Goal: Check status: Check status

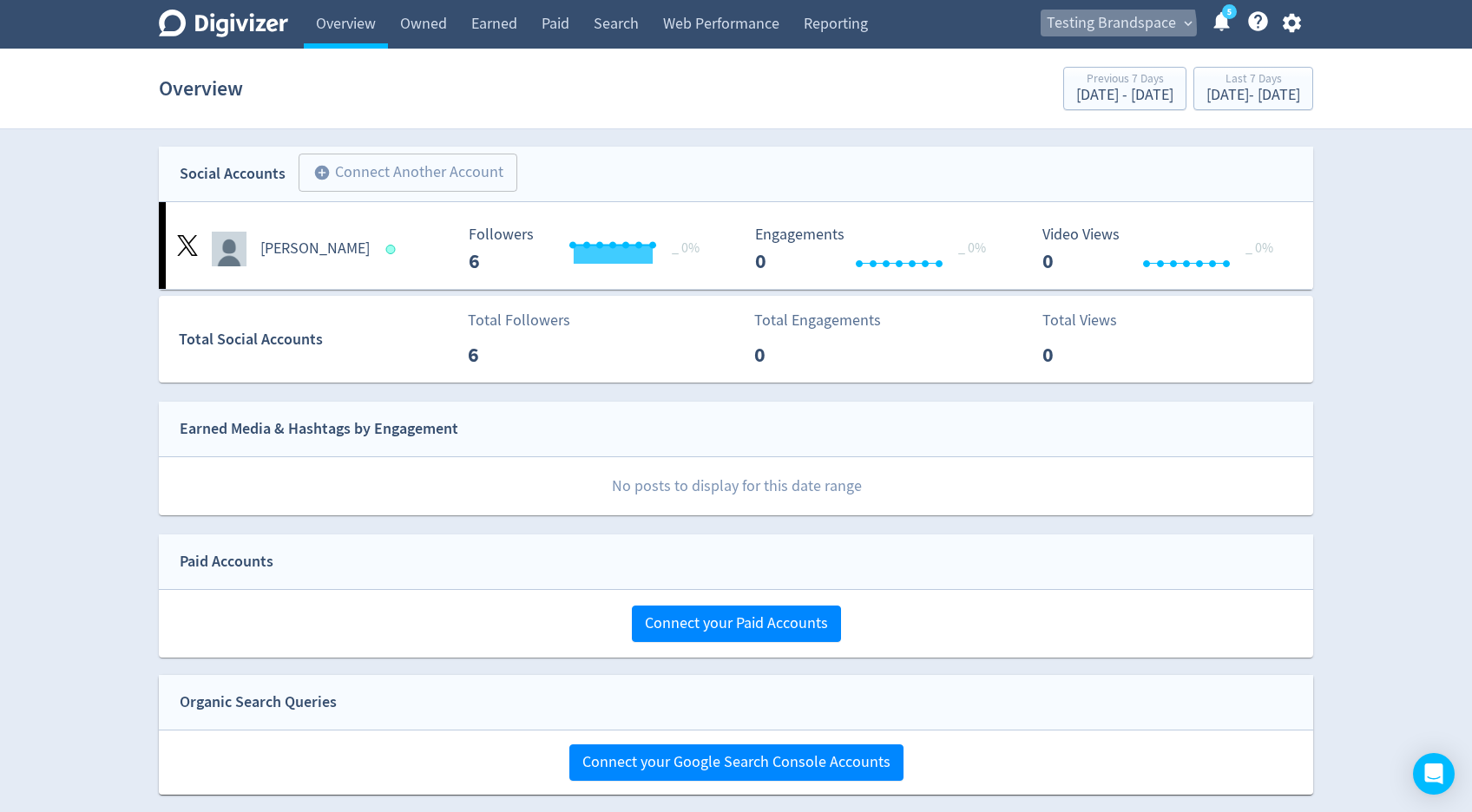
click at [1096, 30] on span "Testing Brandspace" at bounding box center [1111, 24] width 129 height 28
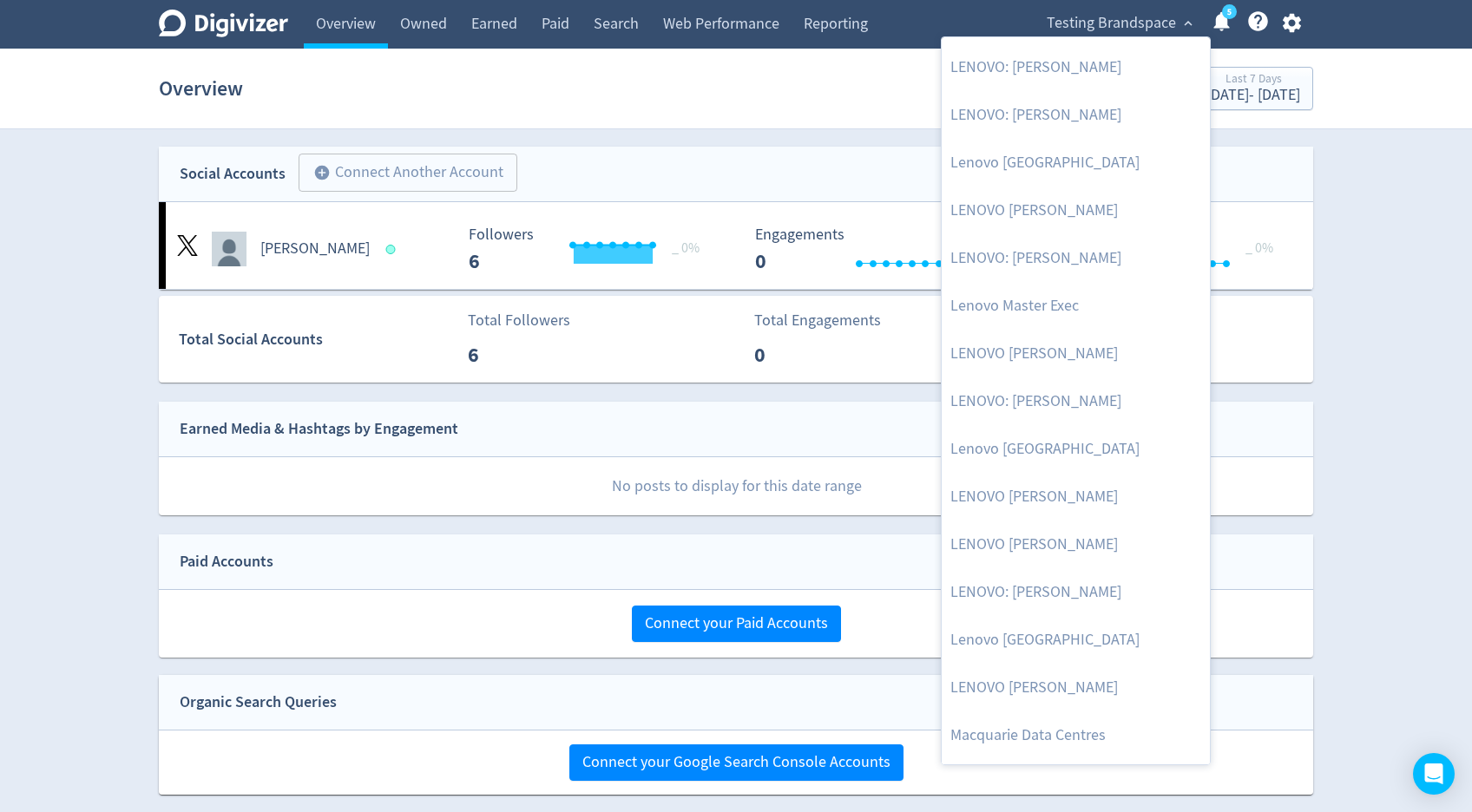
scroll to position [1720, 0]
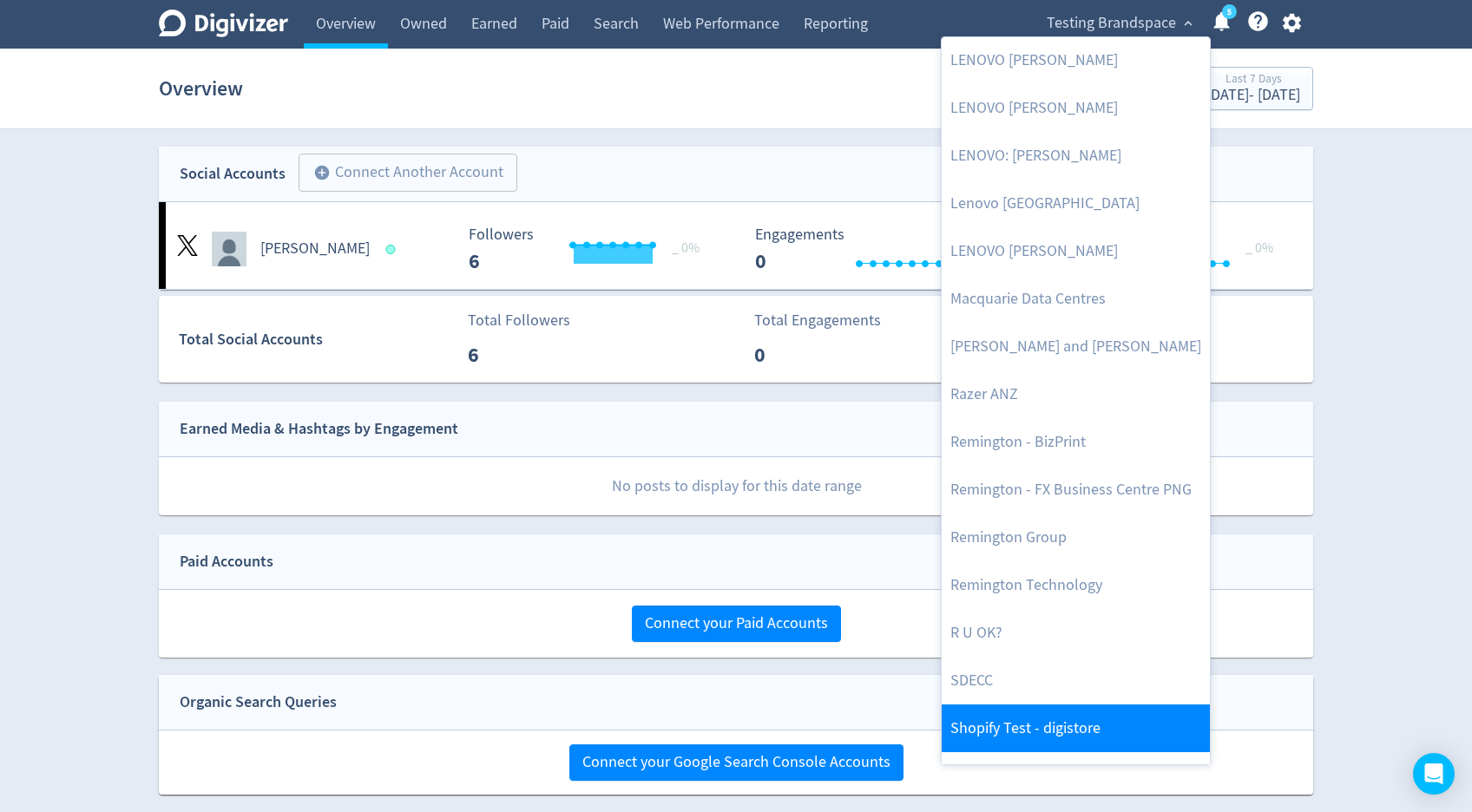
click at [1054, 727] on link "Shopify Test - digistore" at bounding box center [1076, 728] width 268 height 48
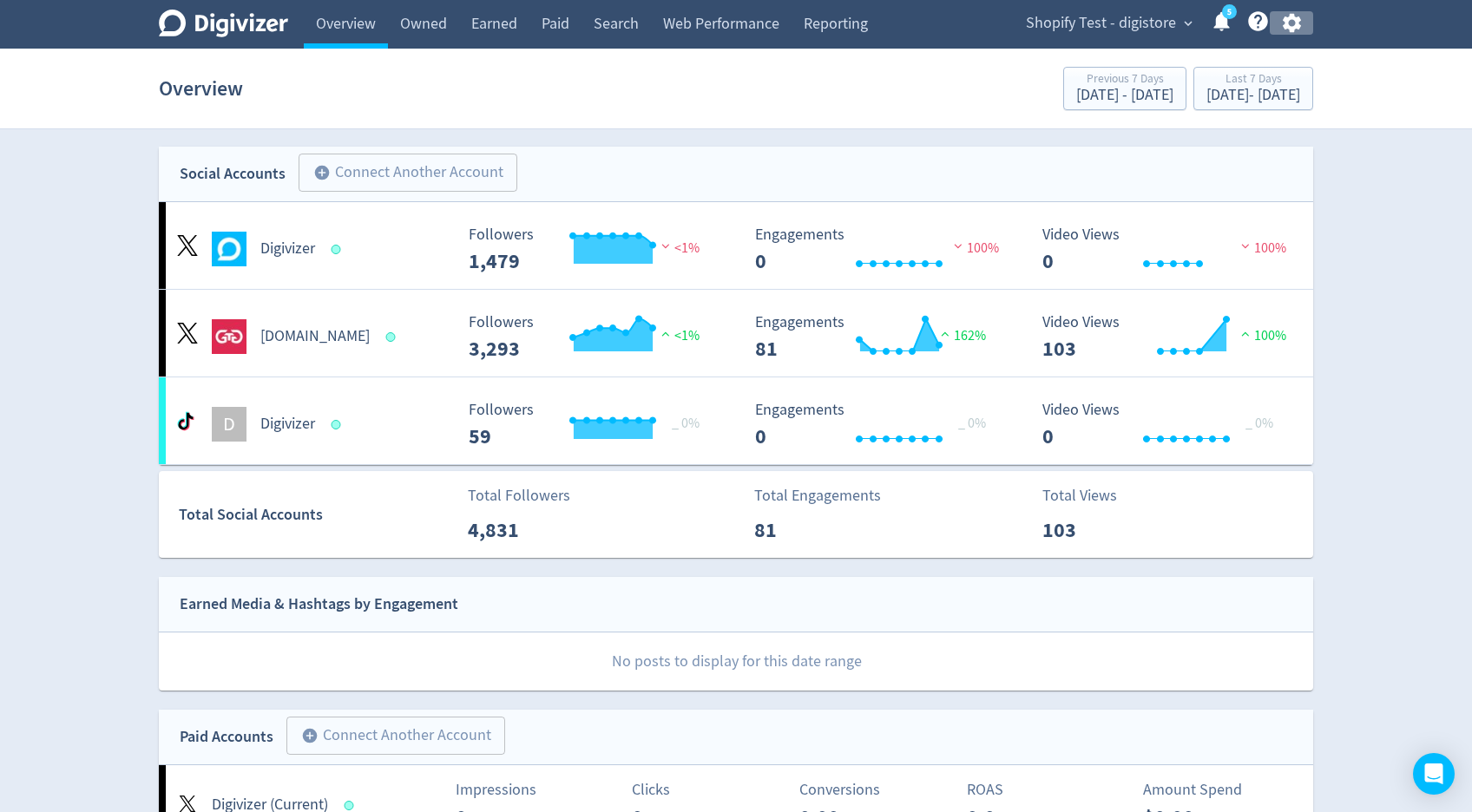
click at [1296, 20] on icon "button" at bounding box center [1291, 24] width 18 height 19
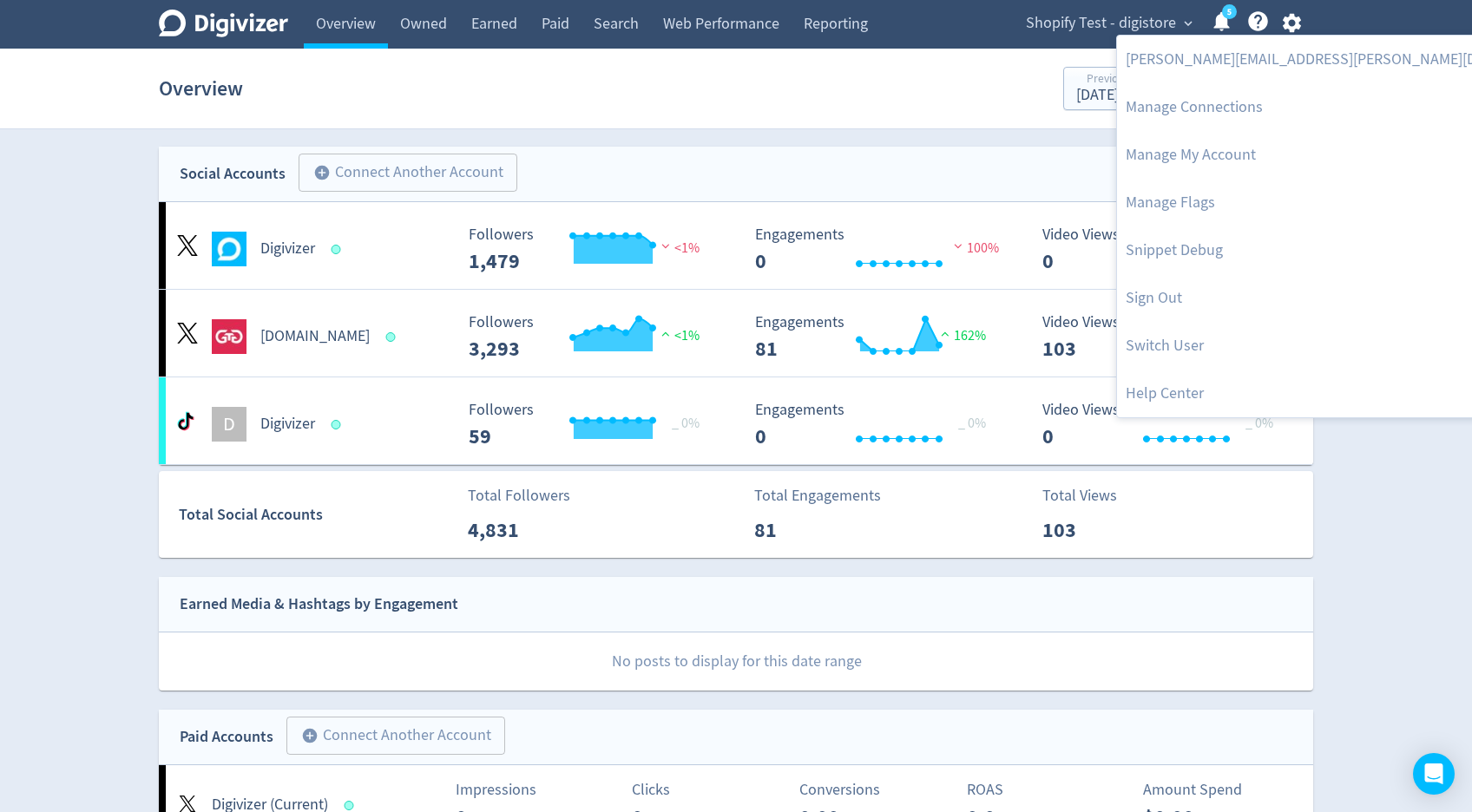
click at [1382, 190] on div at bounding box center [736, 406] width 1472 height 812
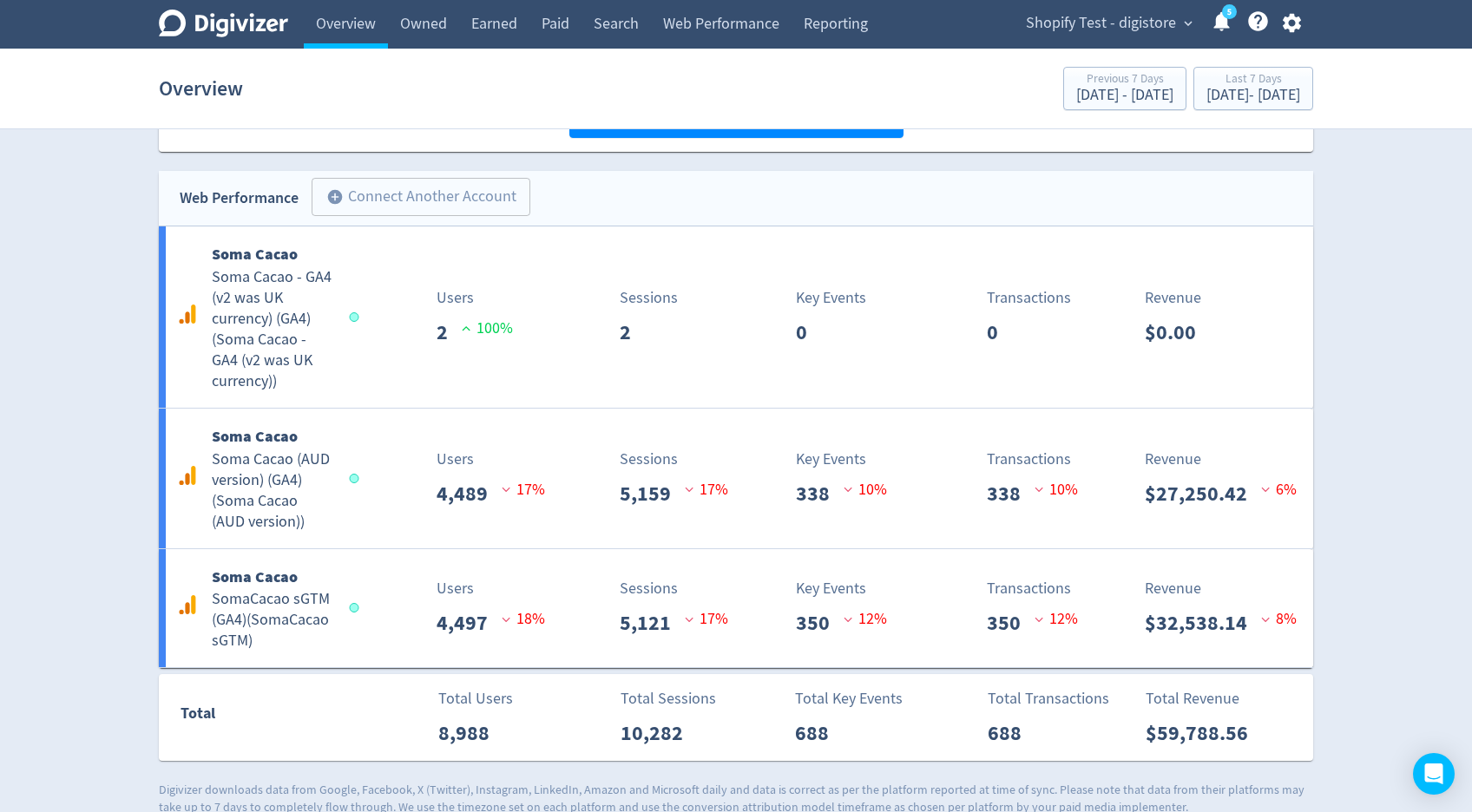
scroll to position [1148, 0]
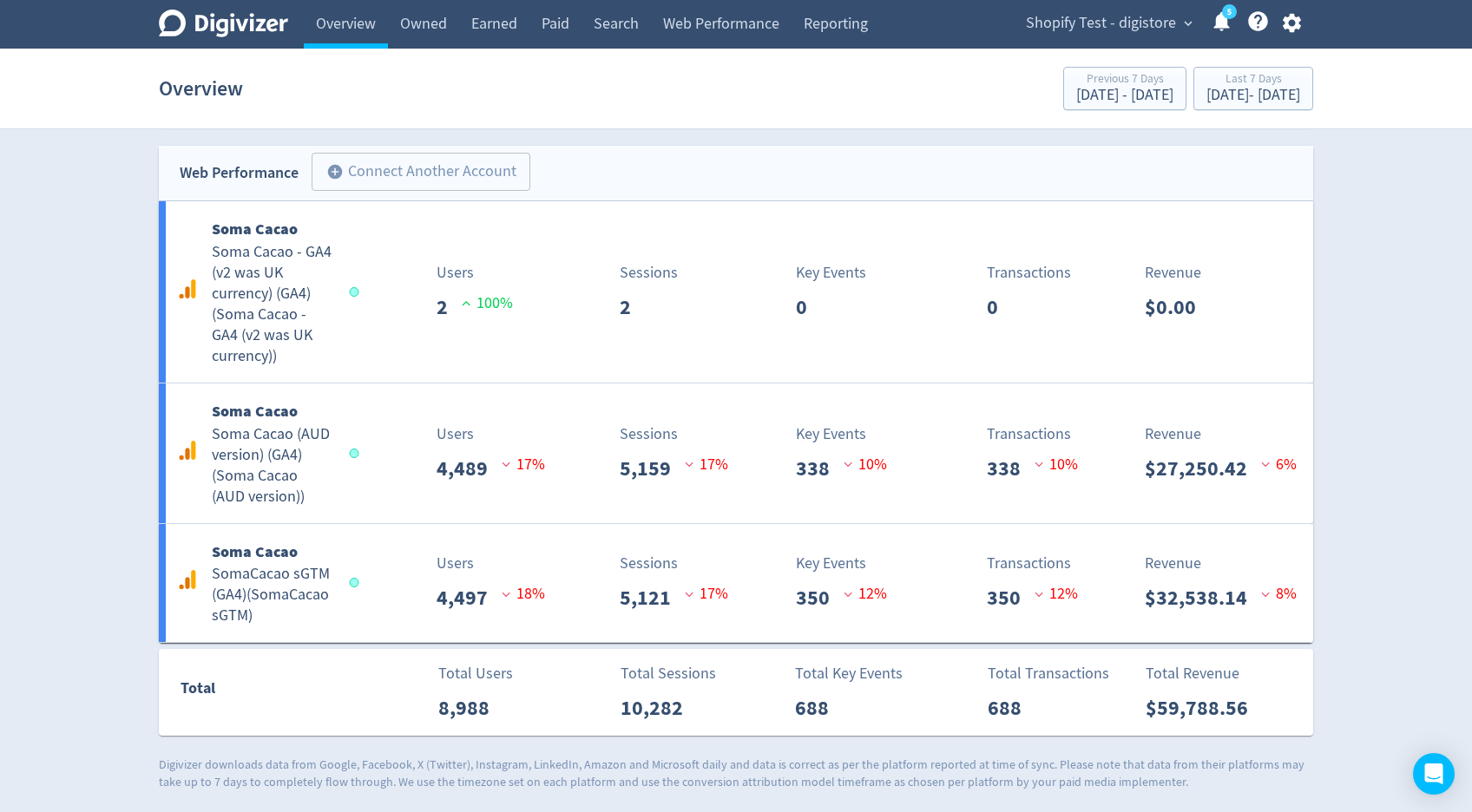
click at [1298, 25] on icon "button" at bounding box center [1291, 24] width 18 height 19
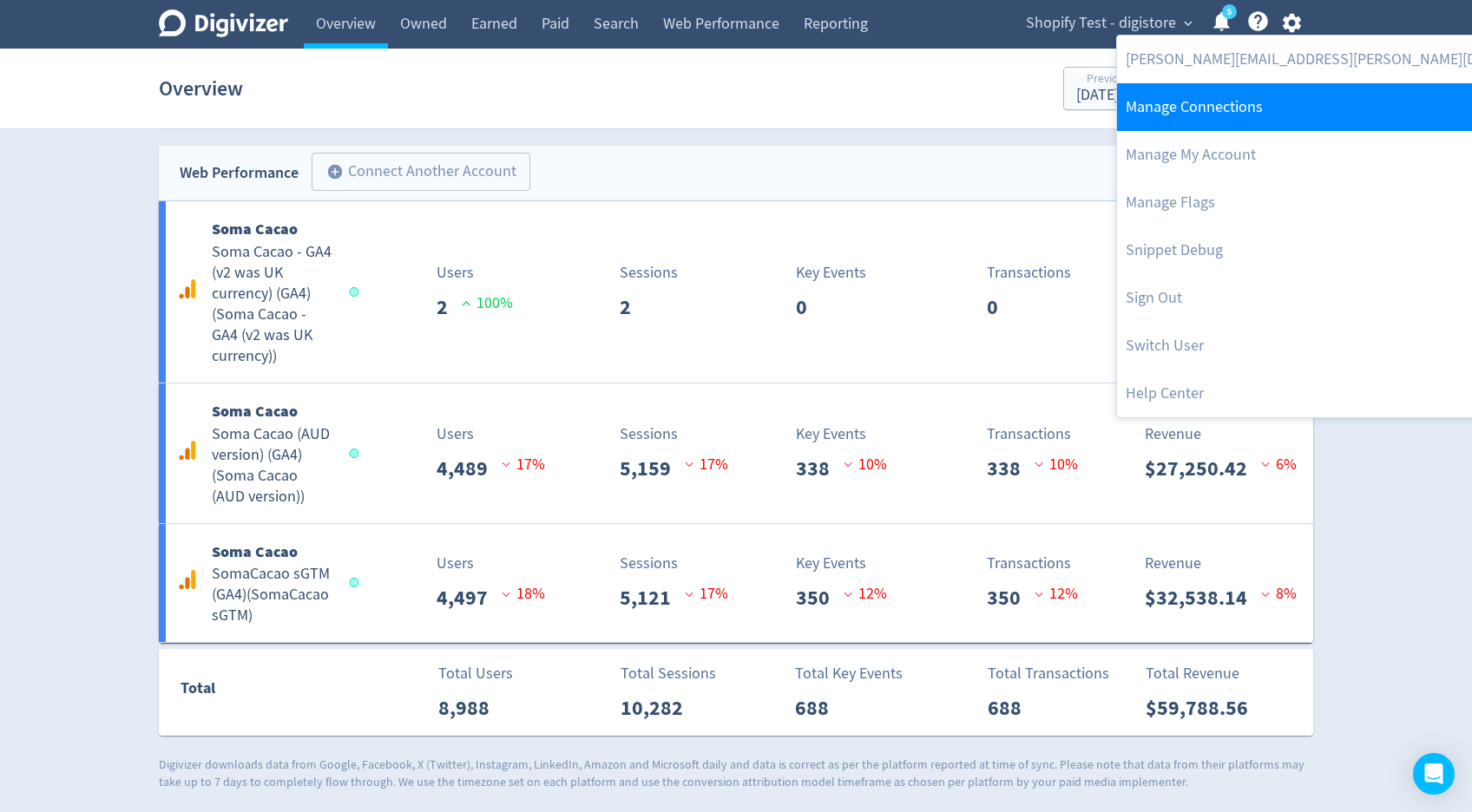
click at [1266, 96] on link "Manage Connections" at bounding box center [1349, 107] width 464 height 48
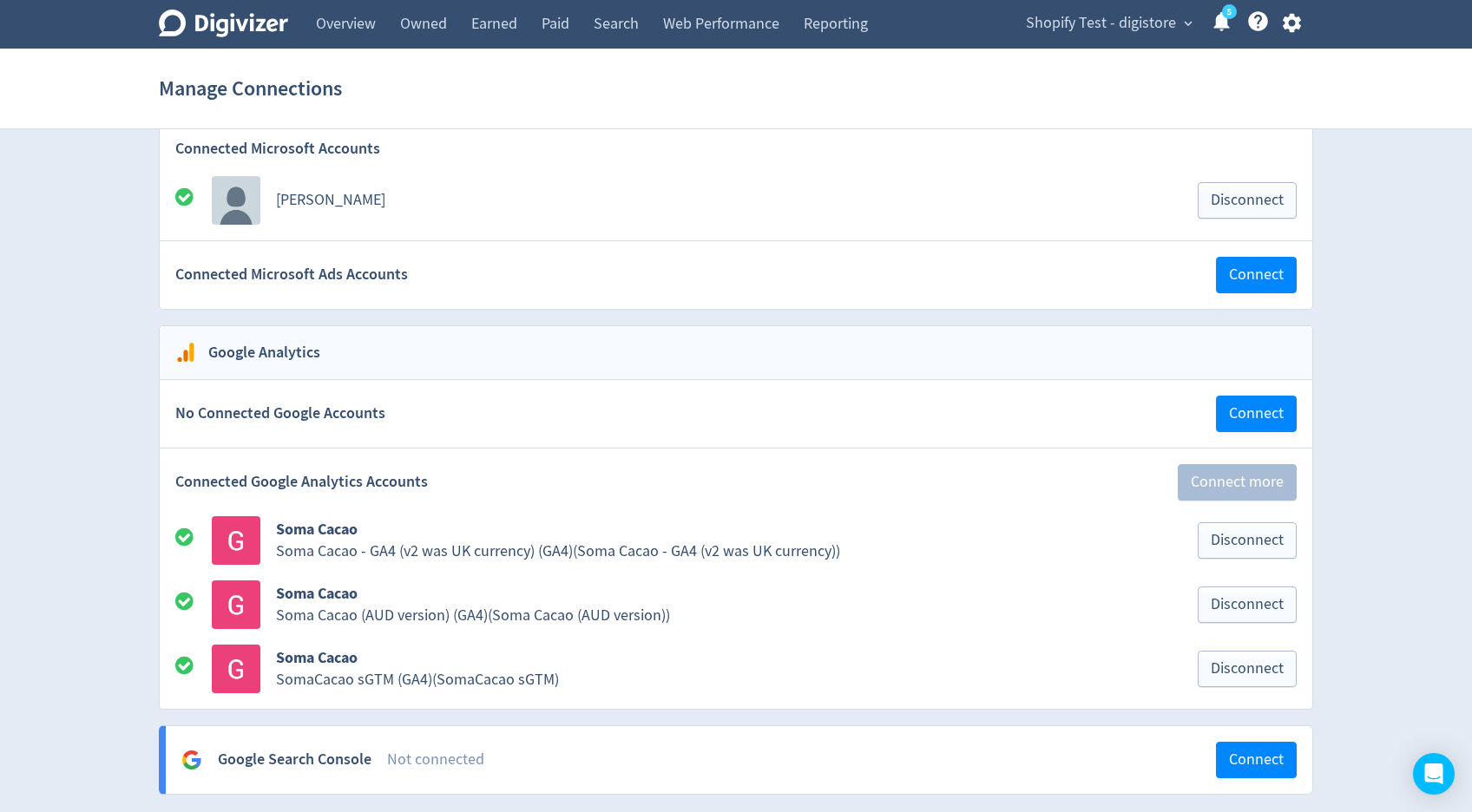
scroll to position [2269, 0]
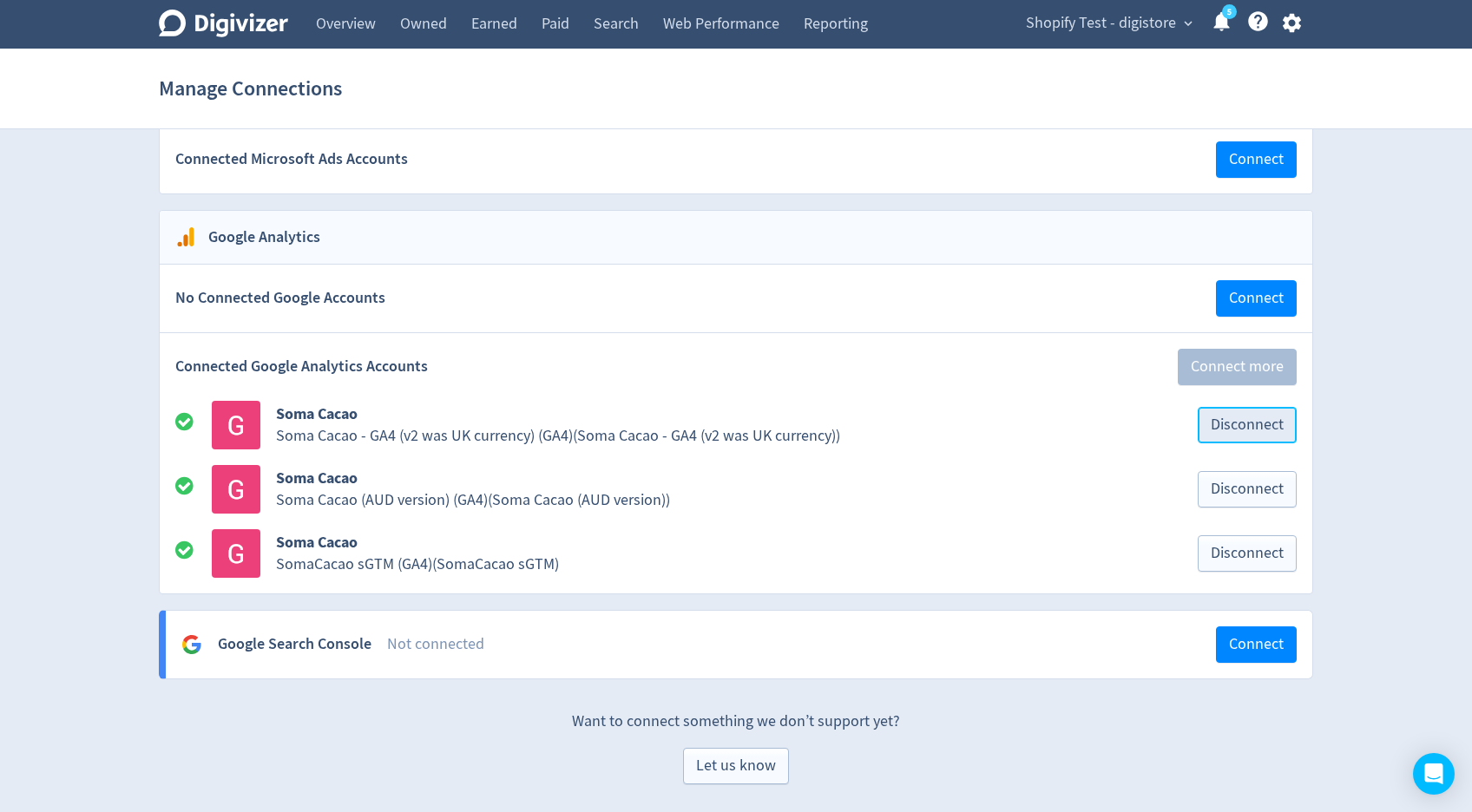
click at [1235, 421] on span "Disconnect" at bounding box center [1247, 425] width 73 height 16
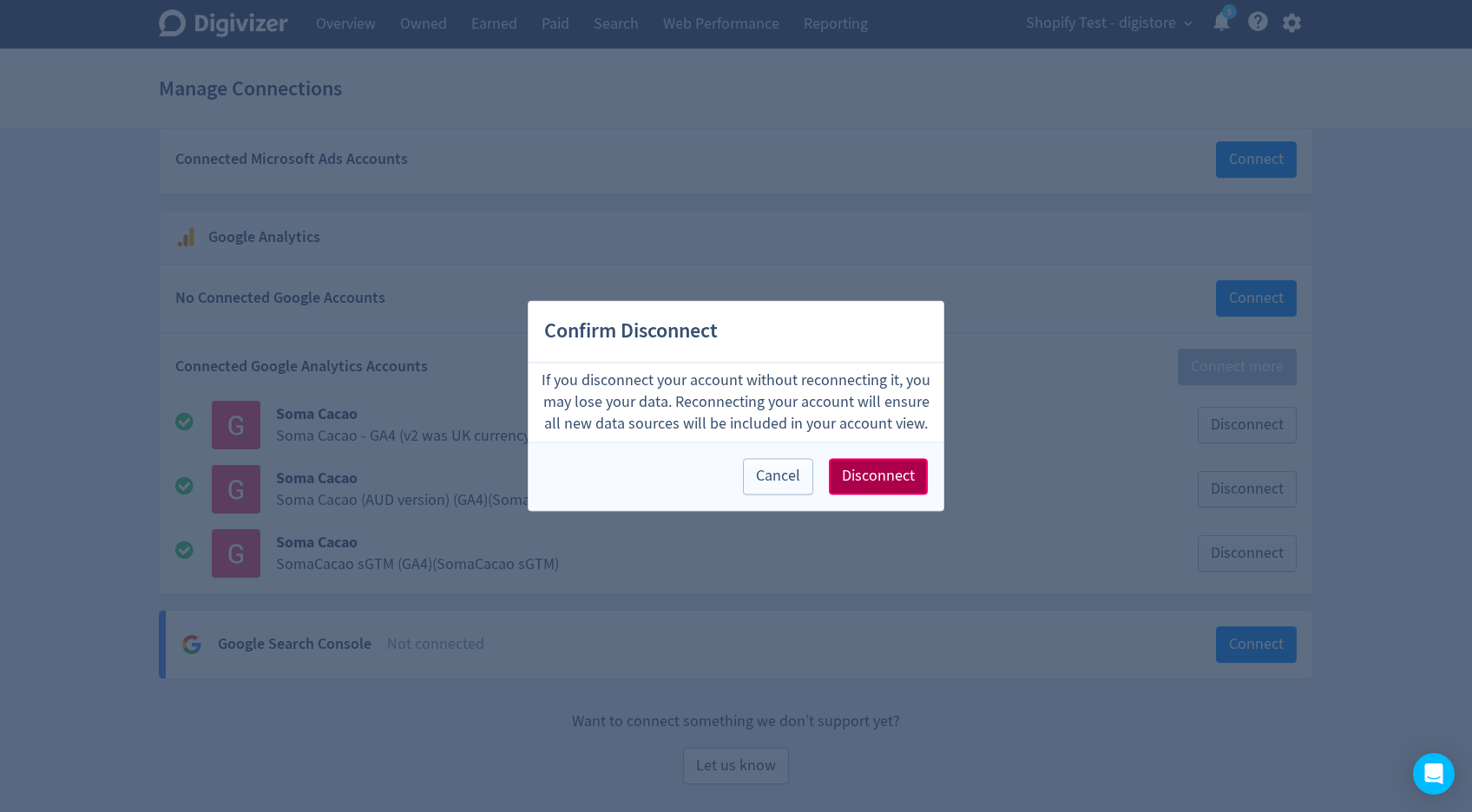
click at [908, 462] on button "Disconnect" at bounding box center [878, 477] width 99 height 37
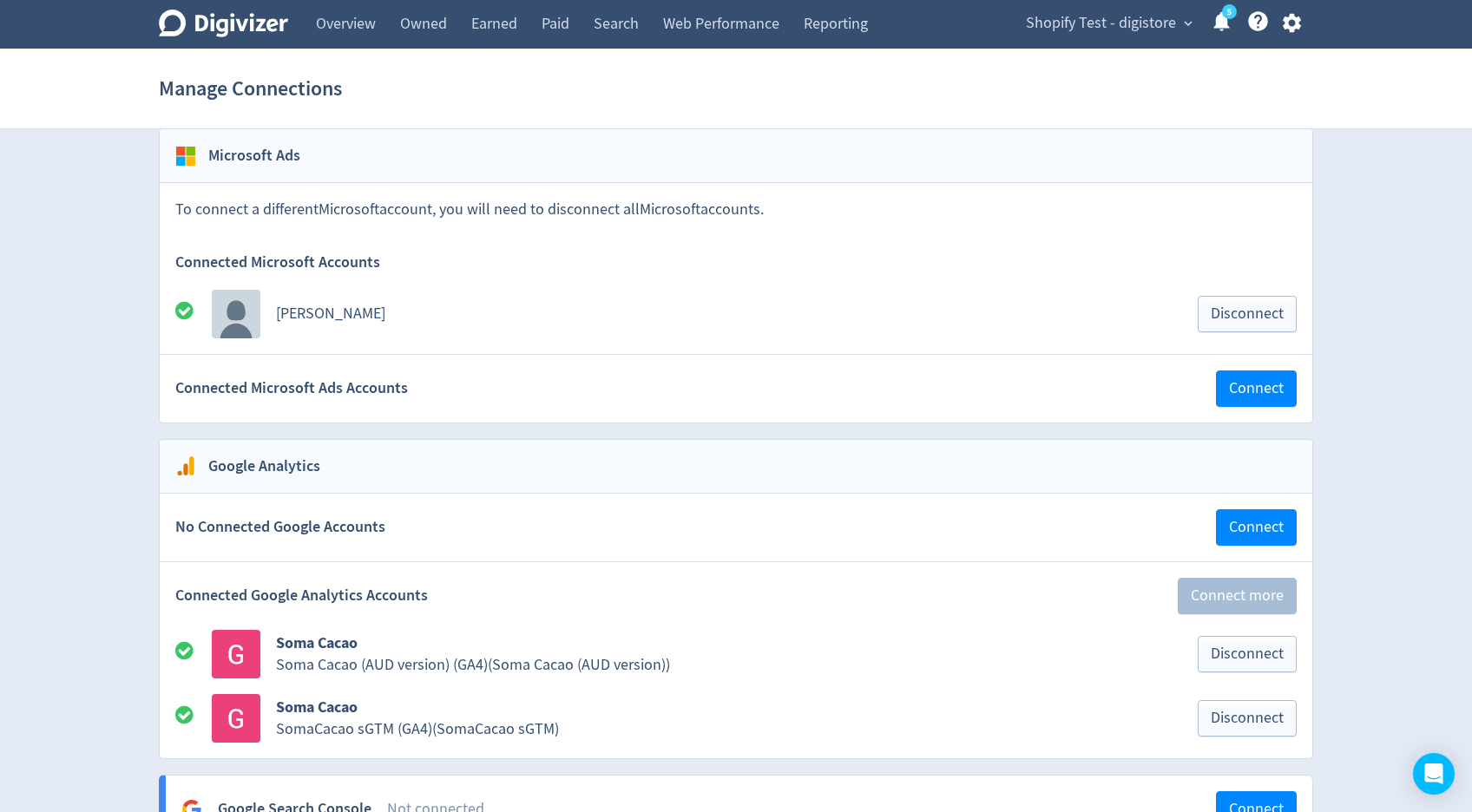
scroll to position [2054, 0]
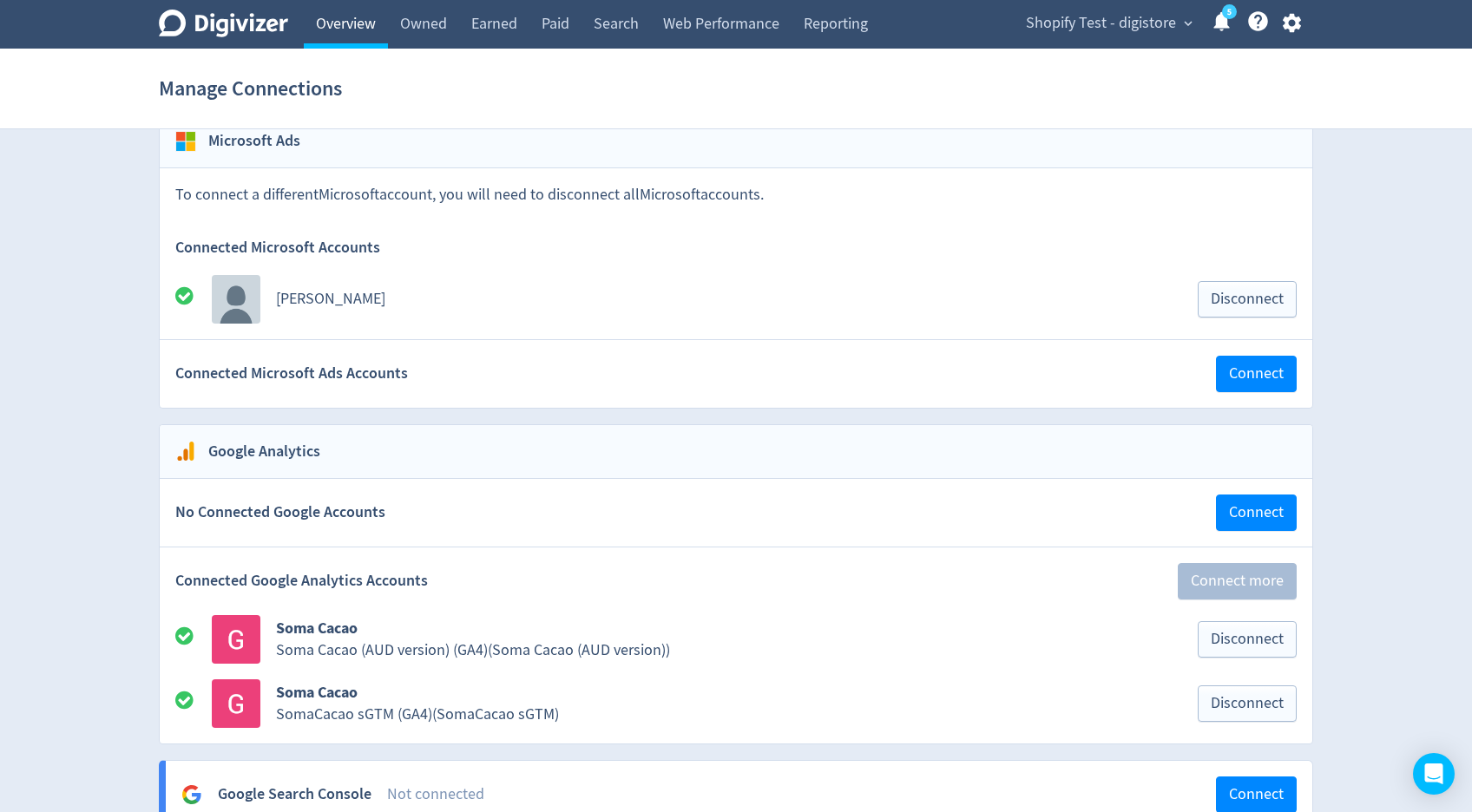
click at [375, 27] on link "Overview" at bounding box center [346, 24] width 85 height 49
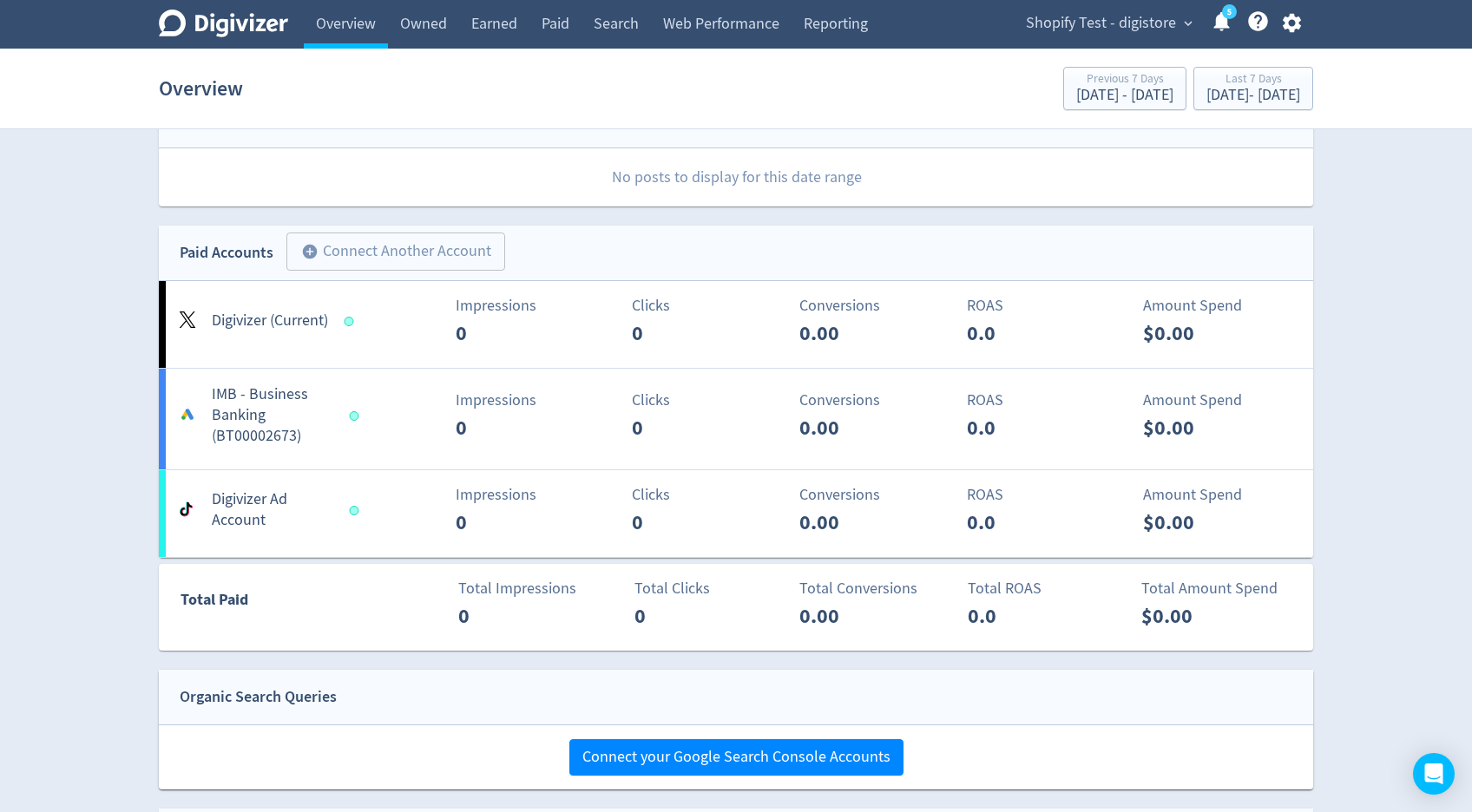
scroll to position [965, 0]
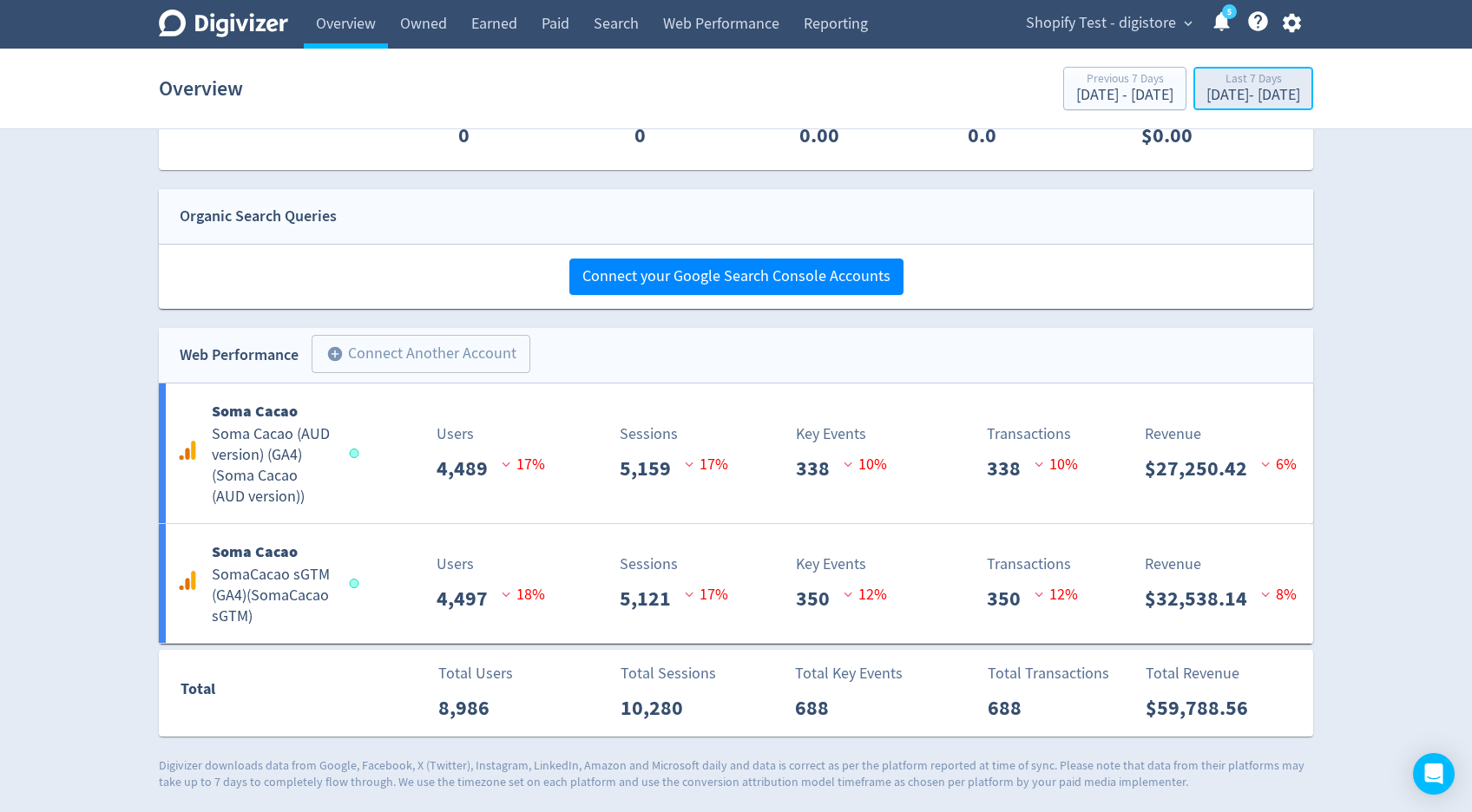
click at [1206, 93] on div "[DATE] - [DATE]" at bounding box center [1253, 96] width 94 height 16
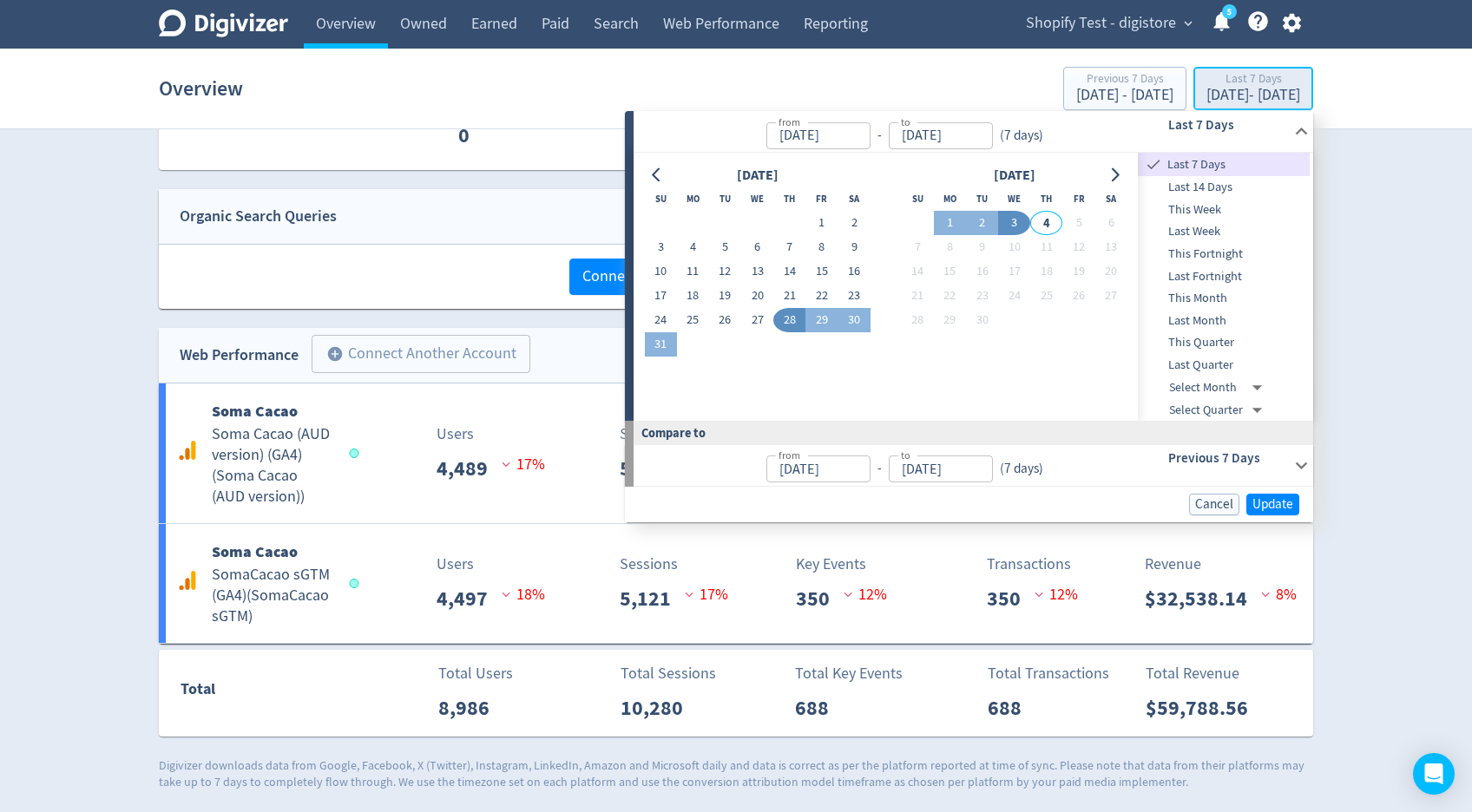
type input "[DATE]"
click at [697, 298] on button "18" at bounding box center [693, 296] width 32 height 24
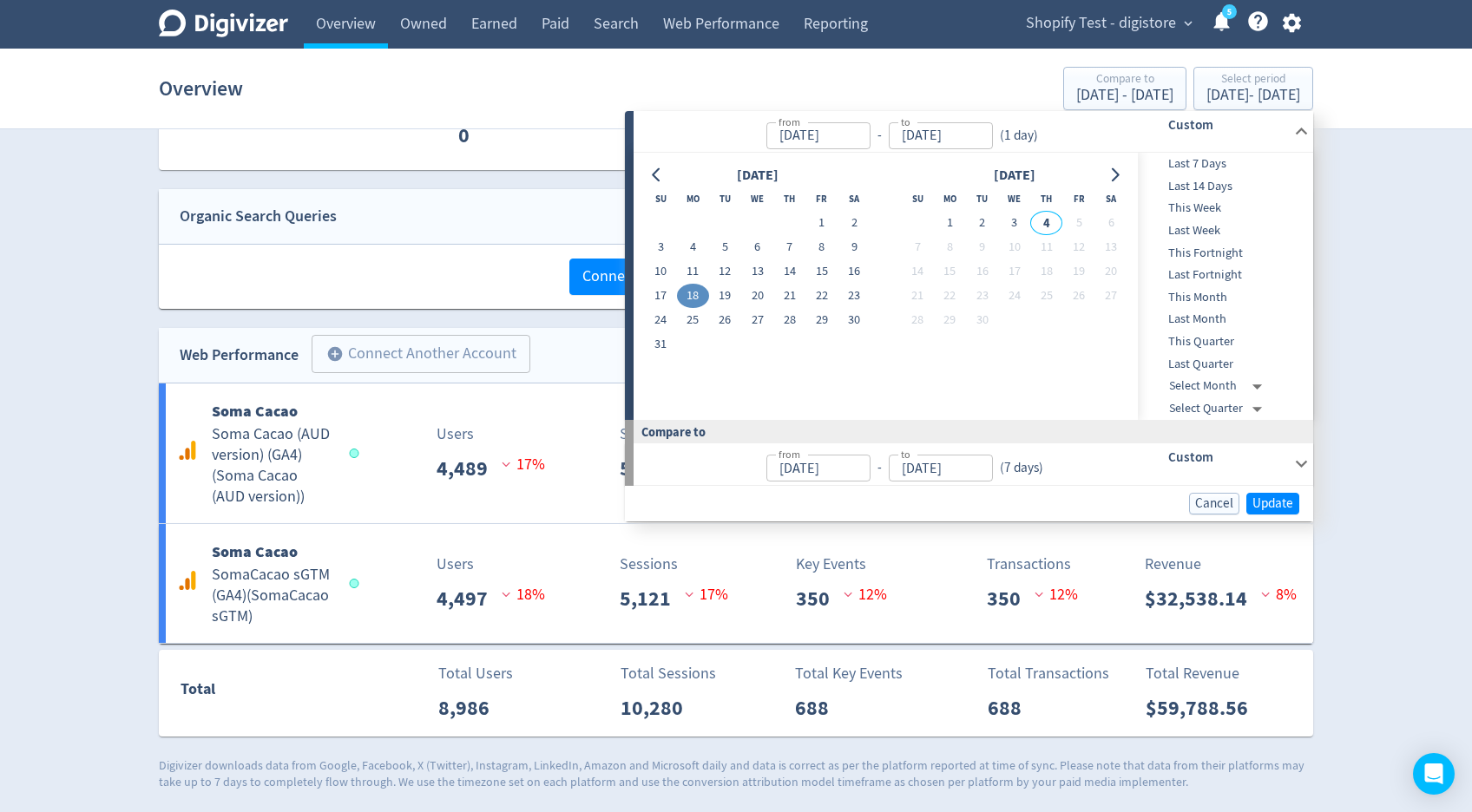
type input "[DATE]"
click at [697, 298] on button "18" at bounding box center [693, 296] width 32 height 24
type input "[DATE]"
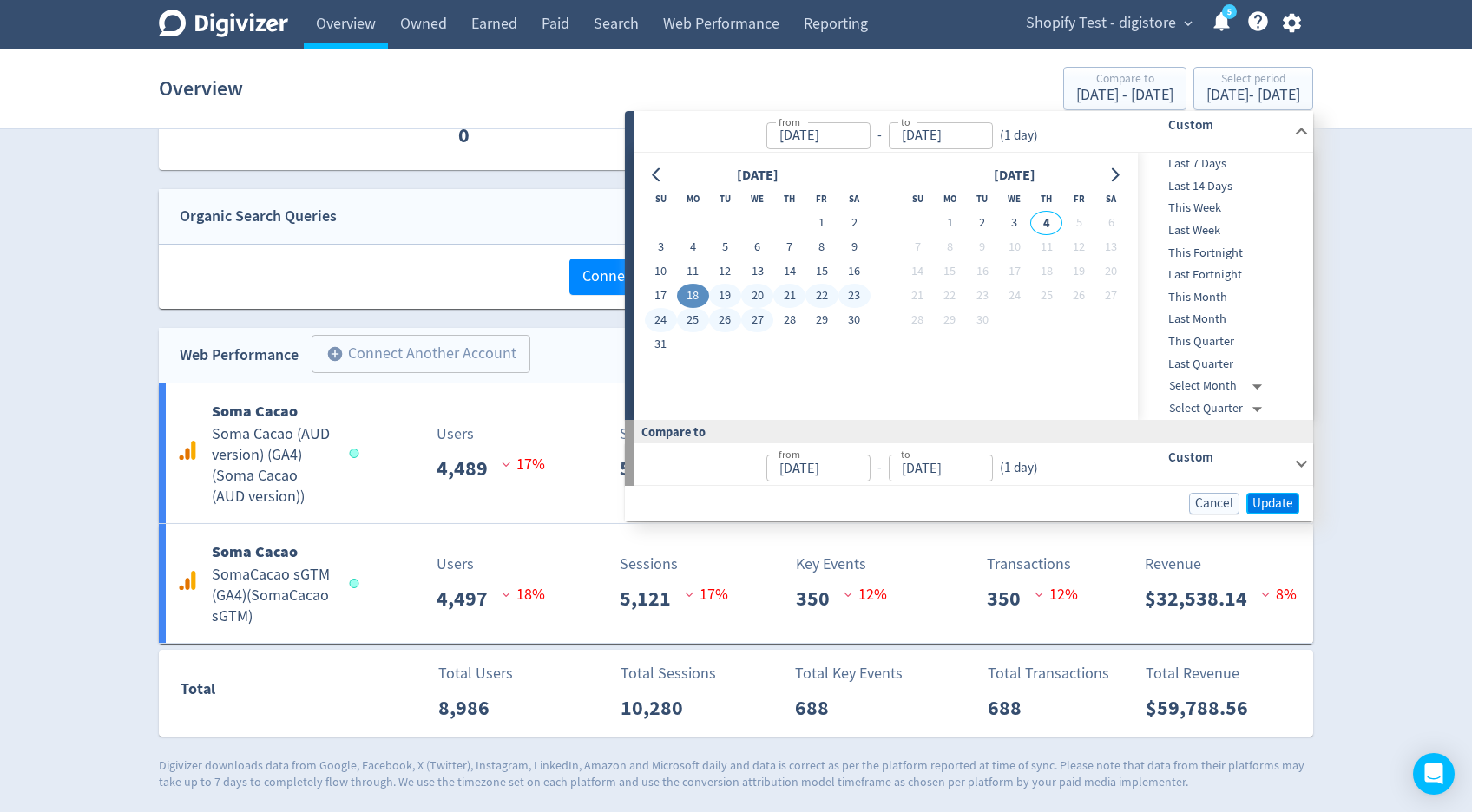
click at [1254, 504] on span "Update" at bounding box center [1272, 504] width 41 height 13
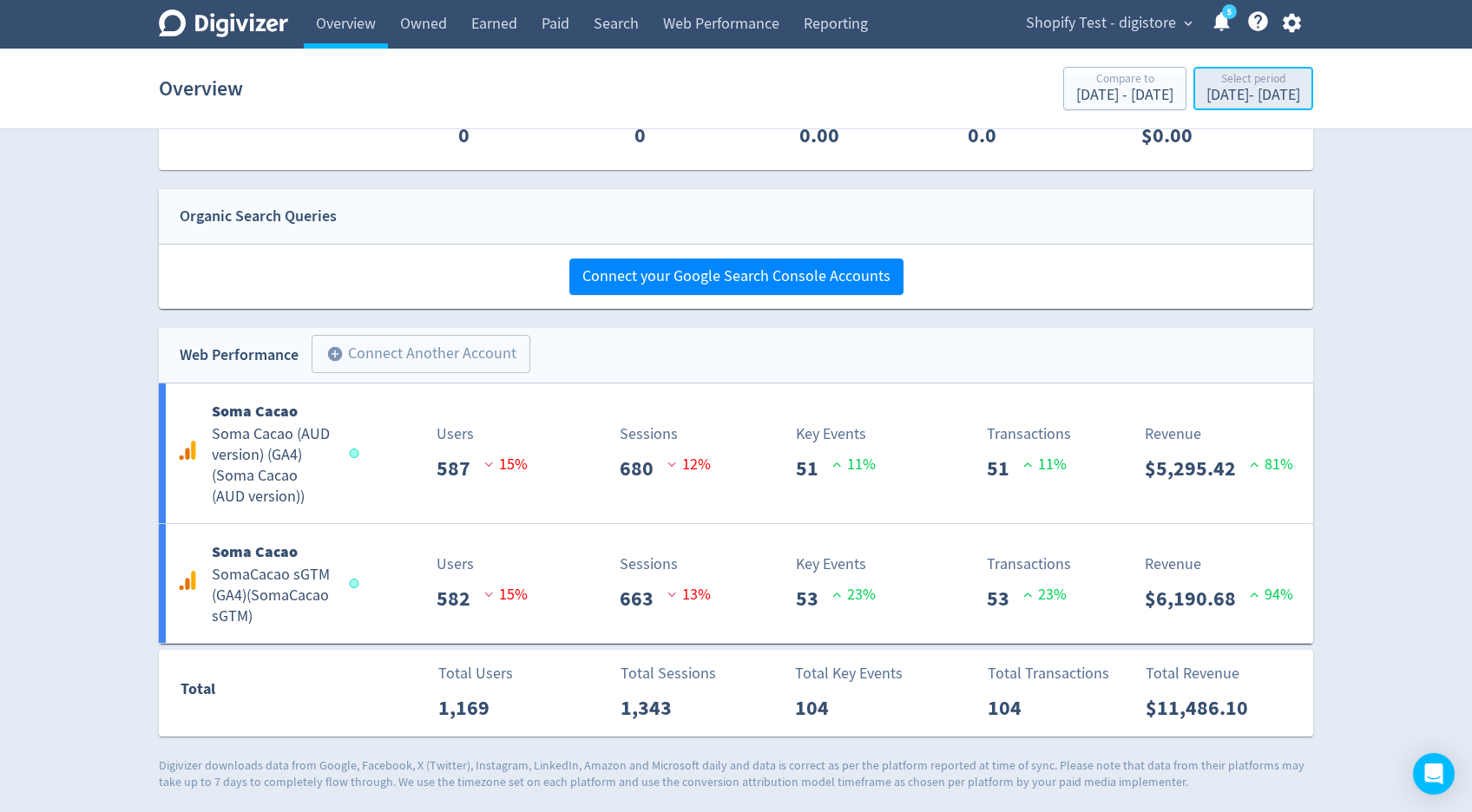
click at [1216, 90] on div "[DATE] - [DATE]" at bounding box center [1253, 96] width 94 height 16
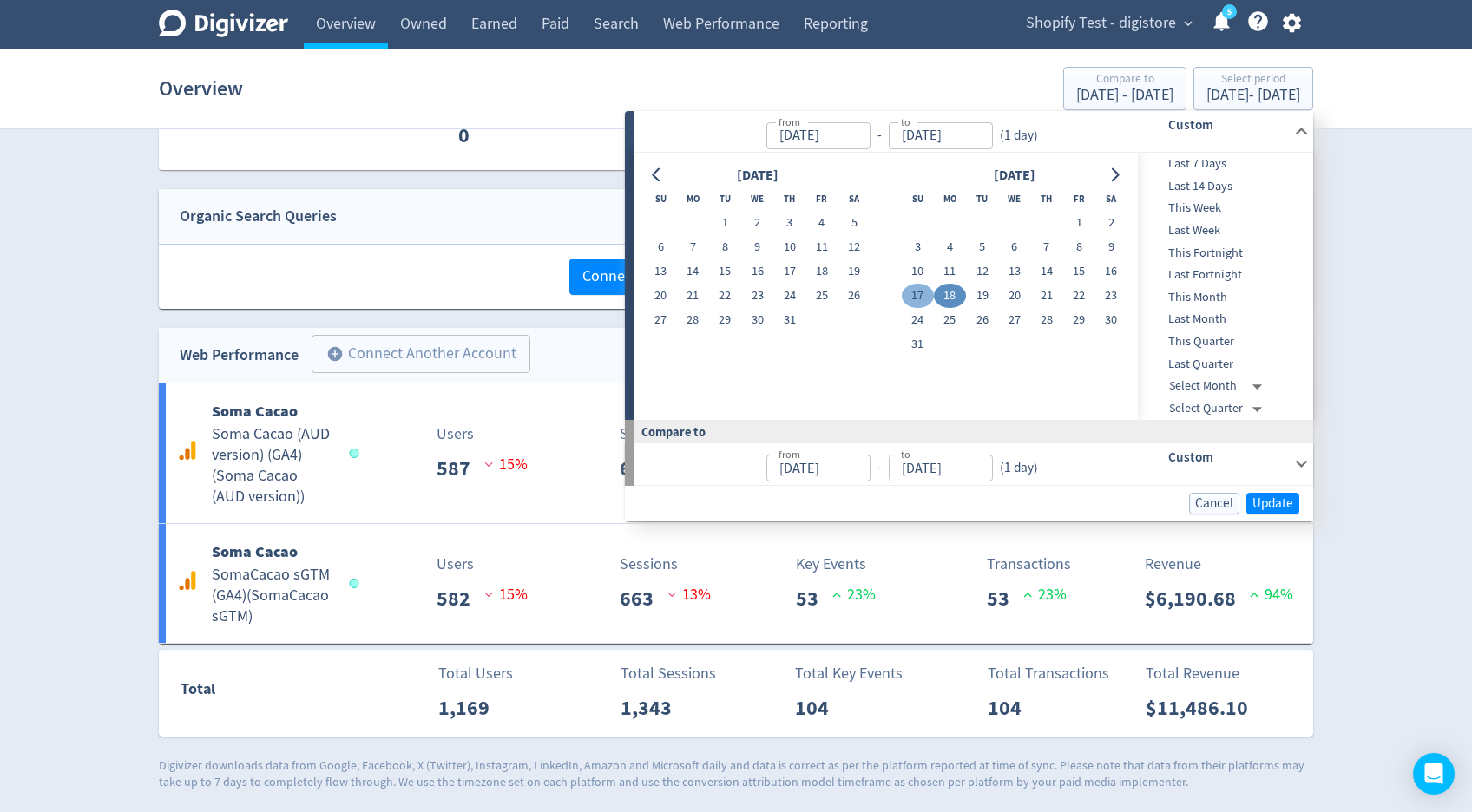
click at [911, 298] on button "17" at bounding box center [918, 296] width 32 height 24
type input "[DATE]"
click at [911, 298] on button "17" at bounding box center [918, 296] width 32 height 24
type input "[DATE]"
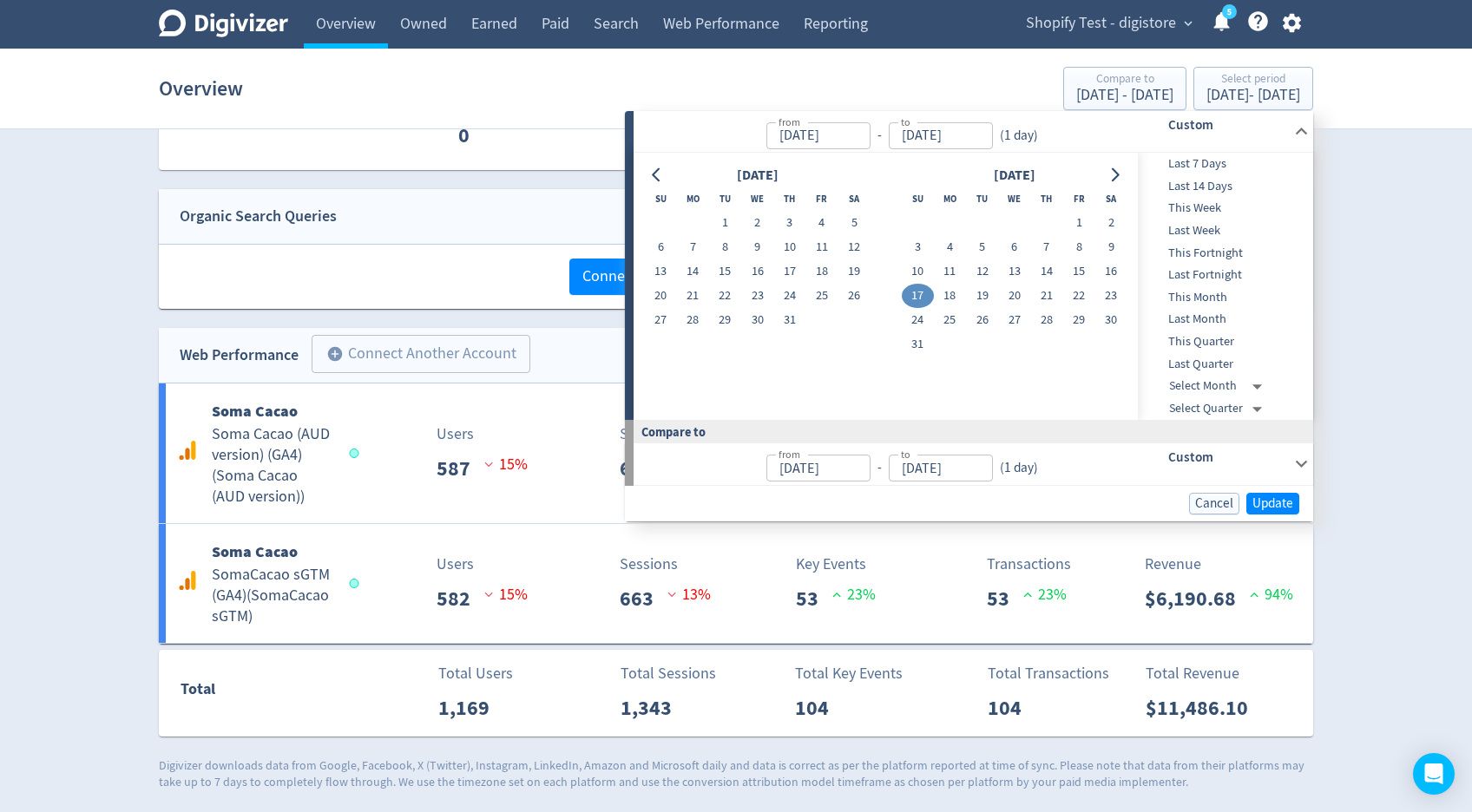
type input "[DATE]"
click at [1265, 502] on span "Update" at bounding box center [1272, 504] width 41 height 13
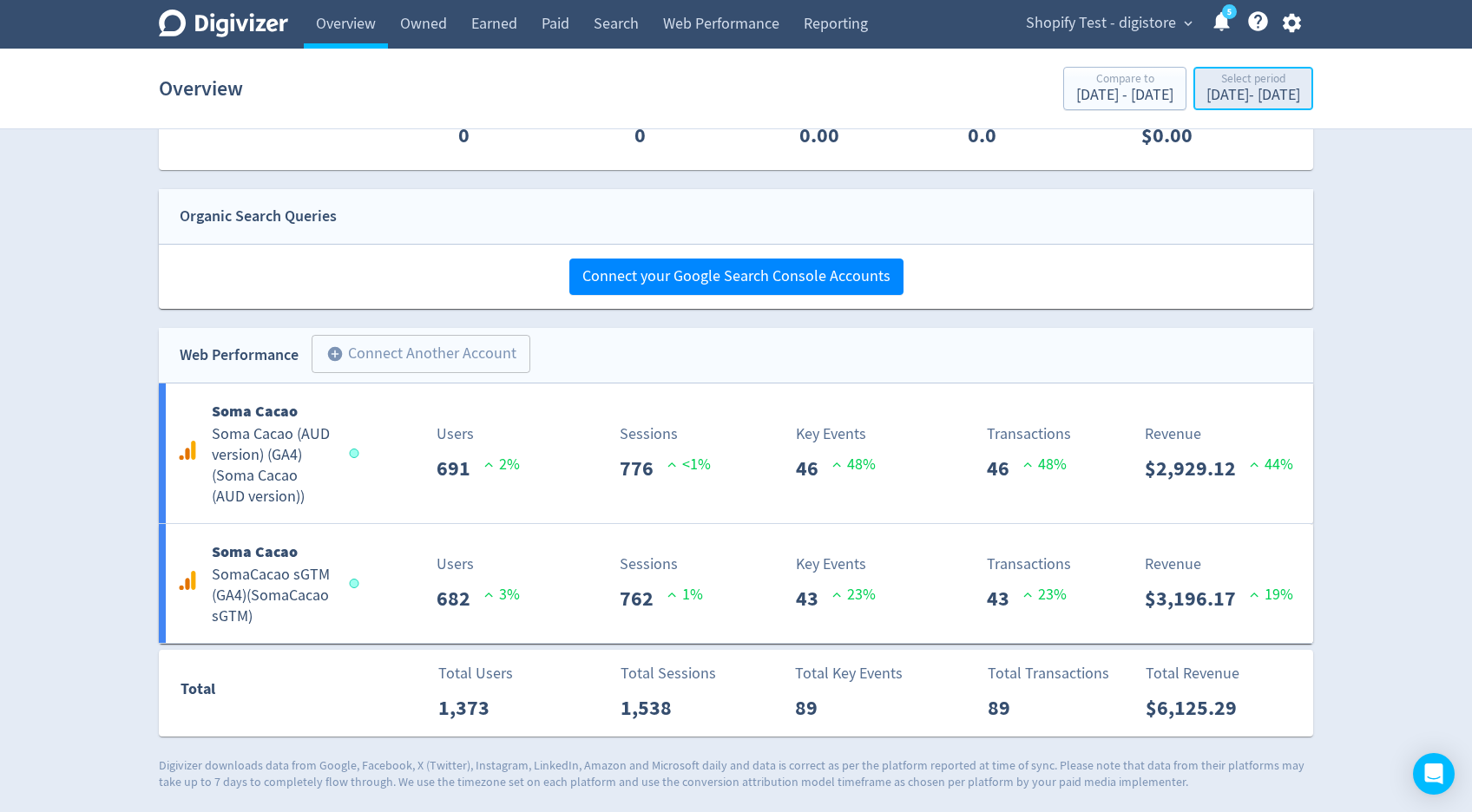
click at [1249, 100] on div "[DATE] - [DATE]" at bounding box center [1253, 96] width 94 height 16
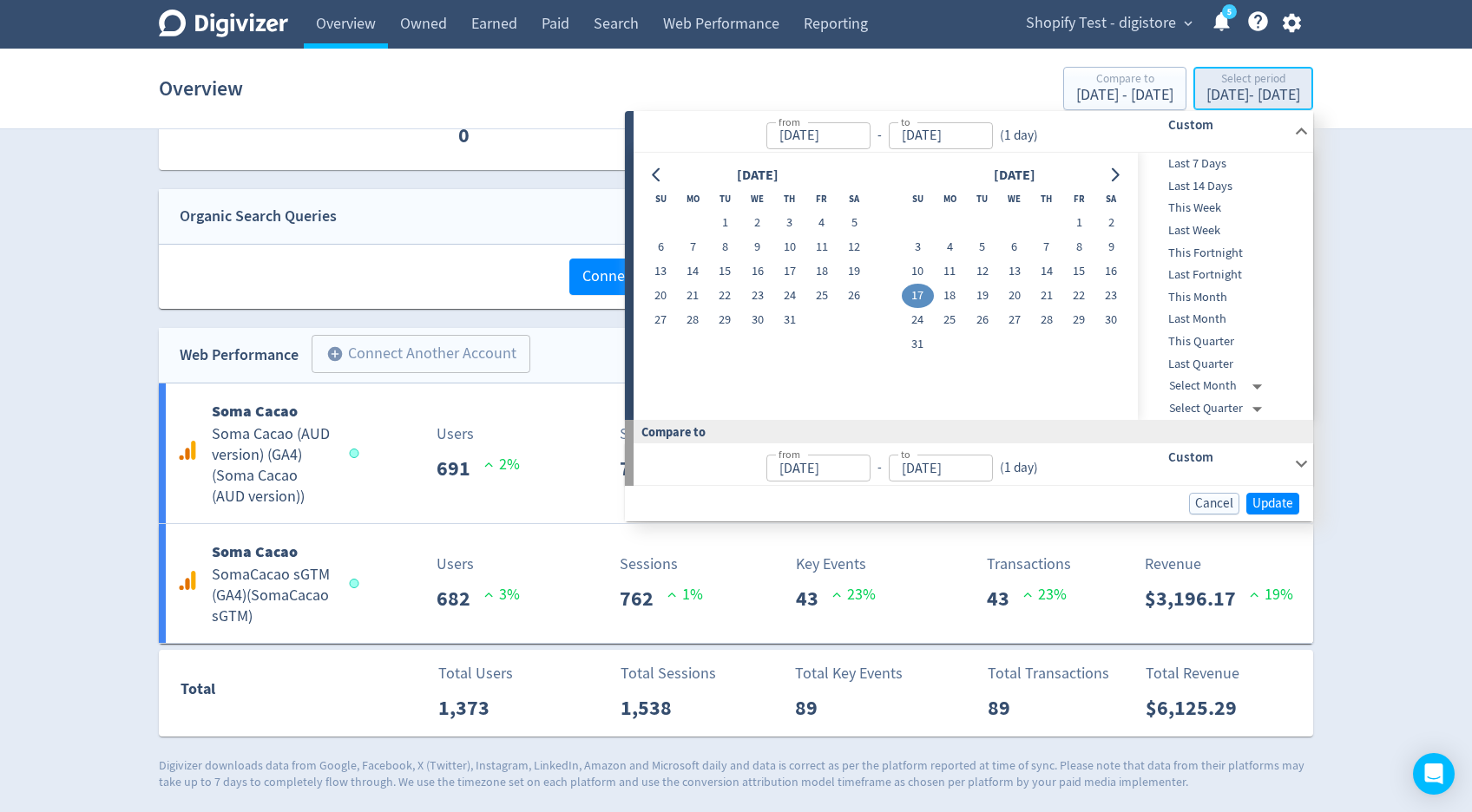
type input "[DATE]"
click at [1111, 268] on button "16" at bounding box center [1111, 272] width 32 height 24
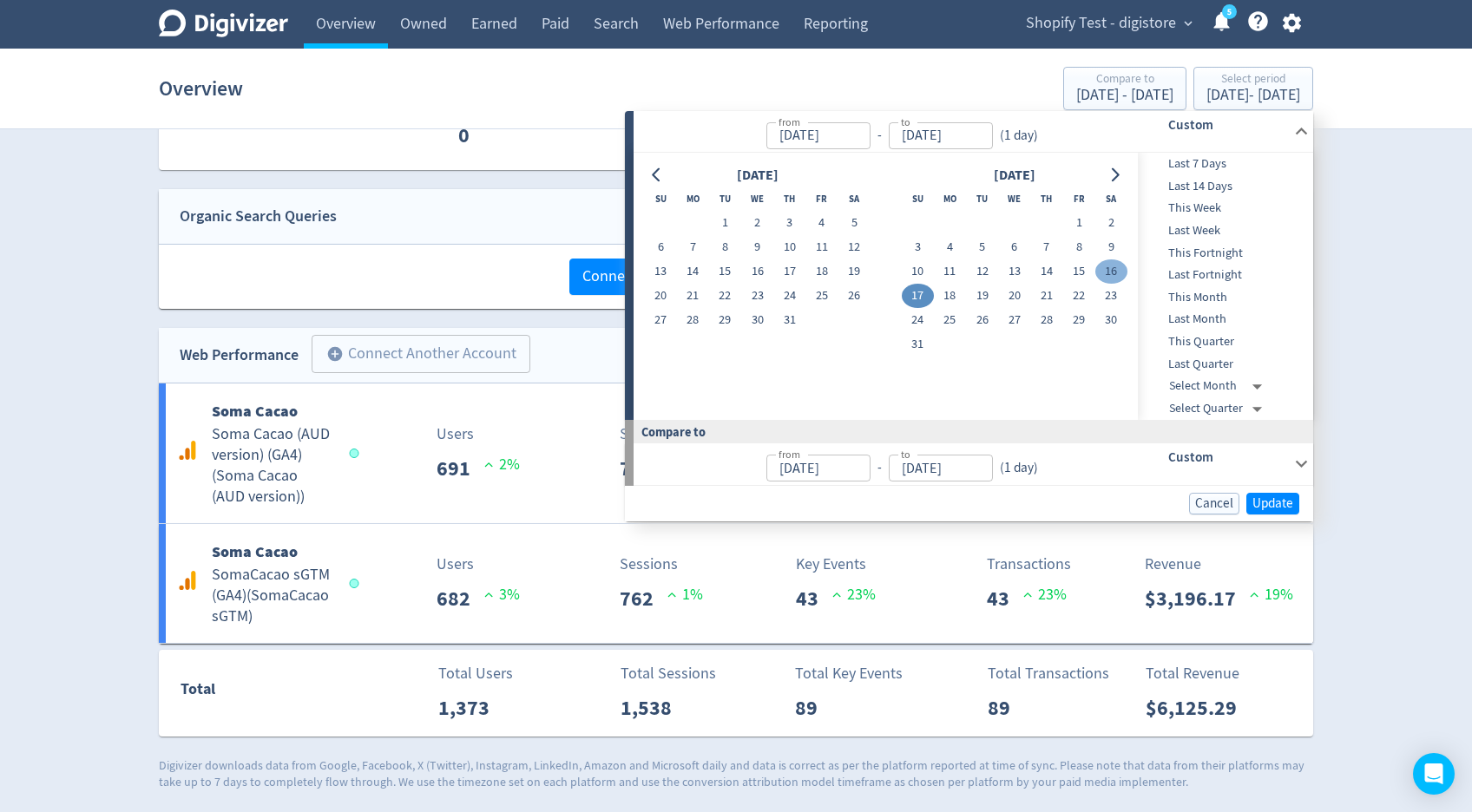
type input "[DATE]"
click at [1111, 268] on button "16" at bounding box center [1111, 272] width 32 height 24
type input "[DATE]"
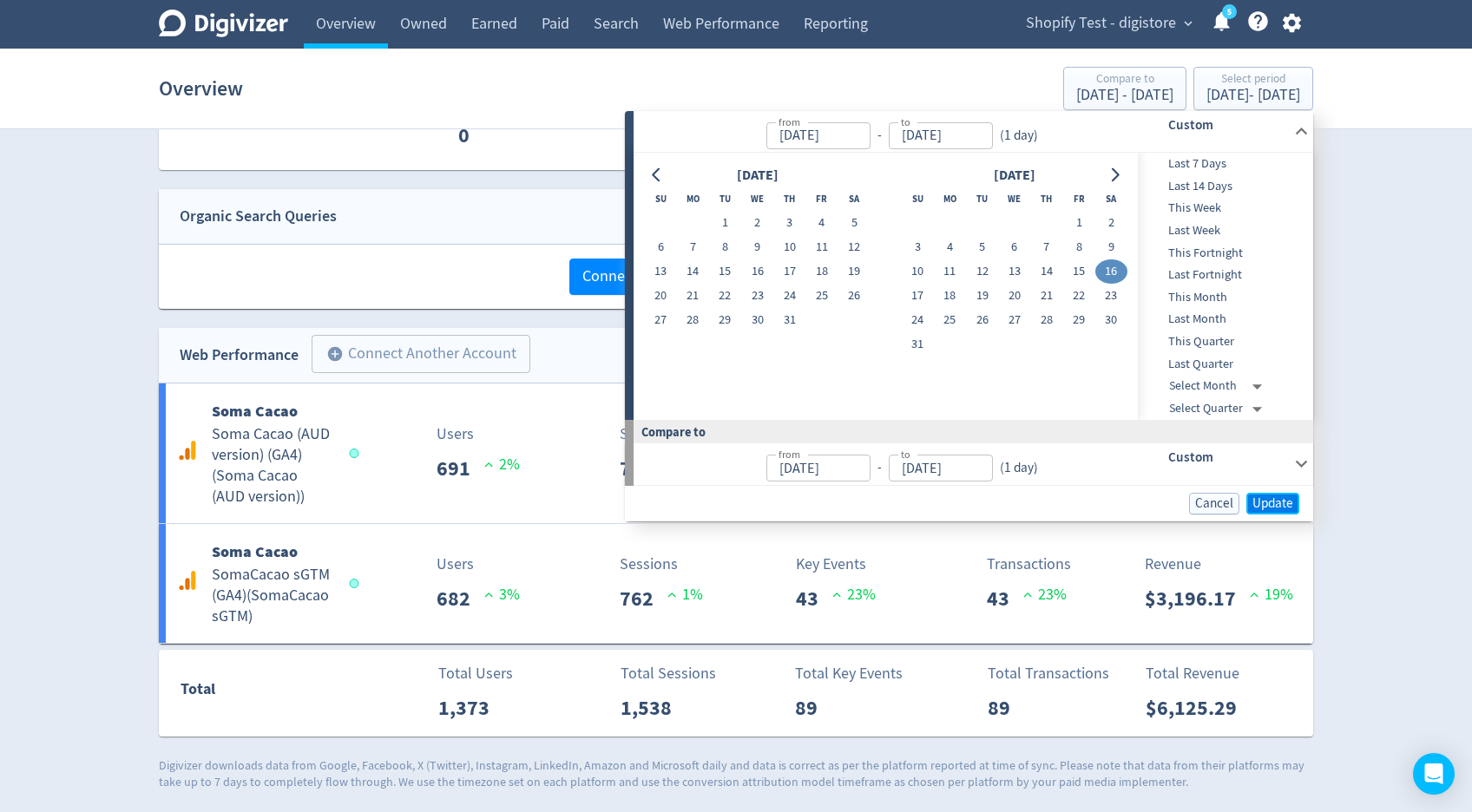
click at [1264, 507] on span "Update" at bounding box center [1272, 504] width 41 height 13
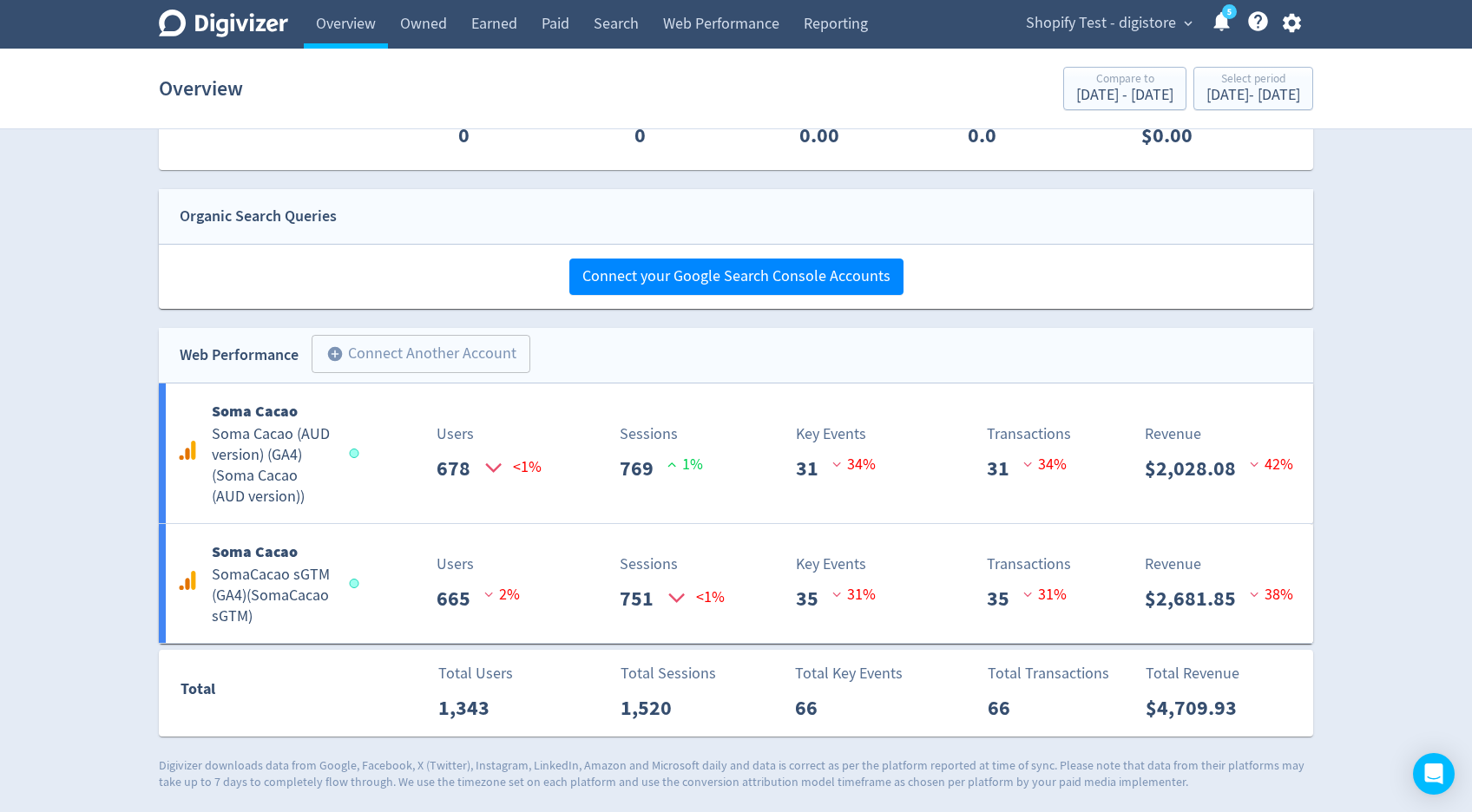
scroll to position [964, 0]
